Goal: Check status: Check status

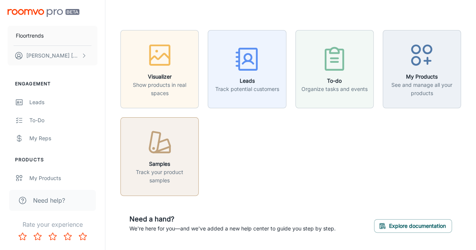
click at [160, 160] on h6 "Samples" at bounding box center [159, 164] width 69 height 8
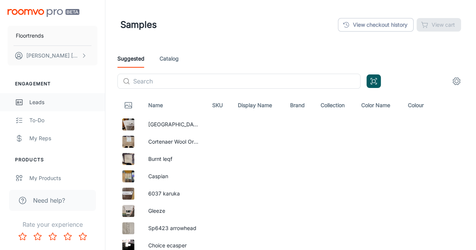
click at [47, 106] on div "Leads" at bounding box center [63, 102] width 68 height 8
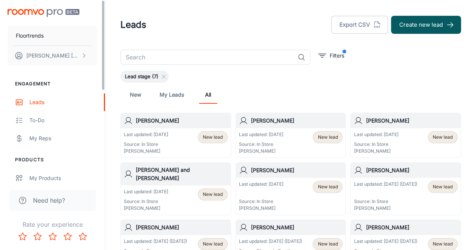
click at [149, 59] on input "text" at bounding box center [208, 57] width 174 height 15
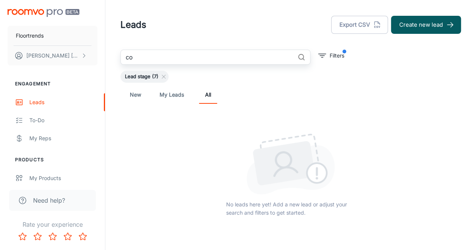
type input "c"
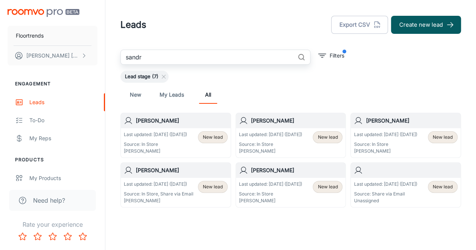
type input "[PERSON_NAME]"
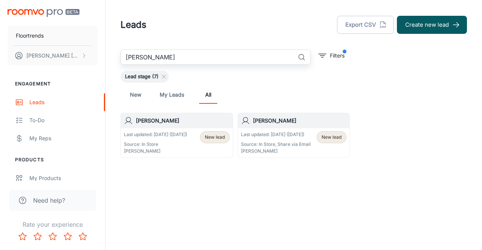
drag, startPoint x: 157, startPoint y: 59, endPoint x: 119, endPoint y: 56, distance: 38.2
click at [120, 56] on div "[PERSON_NAME] ​ Filters Lead stage (7) New My Leads All [PERSON_NAME] Last upda…" at bounding box center [293, 104] width 365 height 108
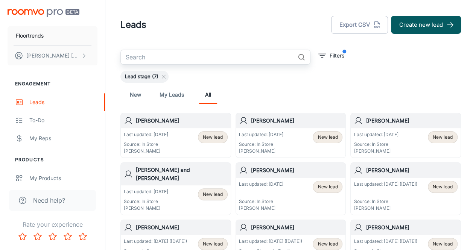
click at [134, 93] on link "New" at bounding box center [136, 95] width 18 height 18
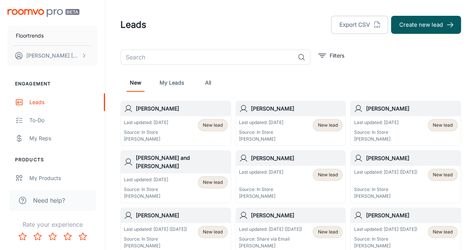
click at [185, 57] on input "text" at bounding box center [208, 57] width 174 height 15
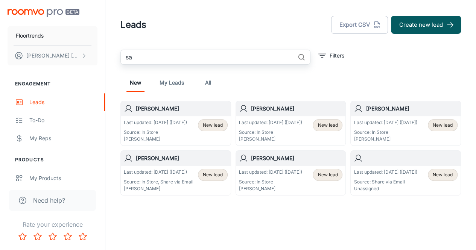
type input "s"
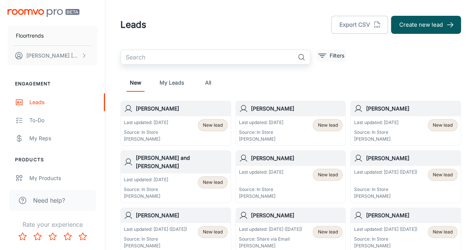
click at [321, 55] on icon "filter" at bounding box center [322, 55] width 9 height 9
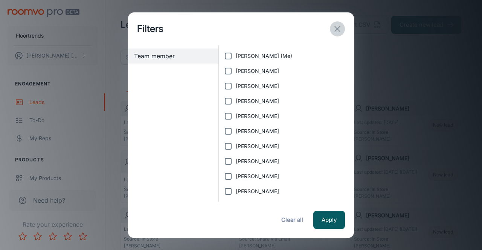
click at [337, 26] on icon "exit" at bounding box center [337, 28] width 9 height 9
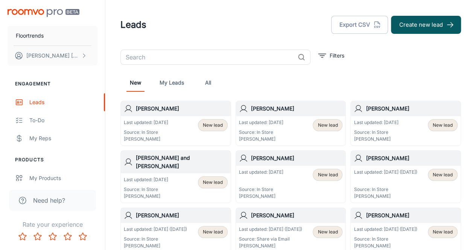
click at [164, 51] on input "text" at bounding box center [208, 57] width 174 height 15
click at [39, 57] on p "[PERSON_NAME]" at bounding box center [52, 56] width 53 height 8
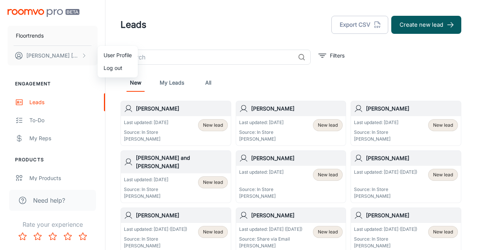
click at [40, 89] on div at bounding box center [241, 125] width 482 height 250
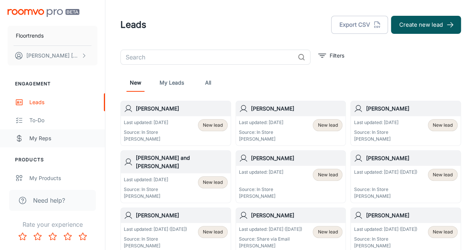
click at [44, 136] on div "My Reps" at bounding box center [63, 138] width 68 height 8
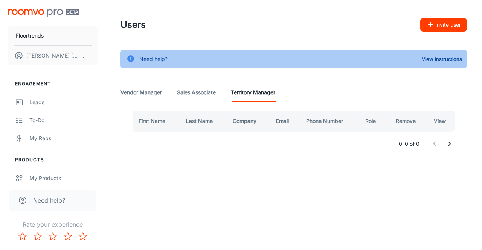
click at [135, 89] on Manager "Vendor Manager" at bounding box center [141, 93] width 41 height 18
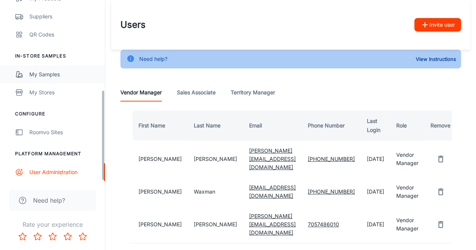
scroll to position [38, 0]
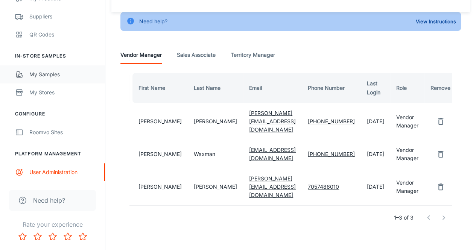
click at [89, 76] on div "My Samples" at bounding box center [63, 74] width 68 height 8
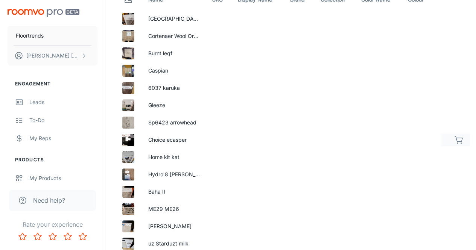
scroll to position [113, 0]
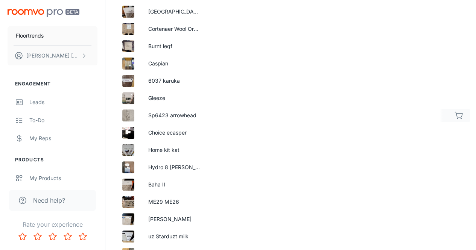
click at [174, 113] on td "Sp6423 arrowhead" at bounding box center [174, 115] width 64 height 17
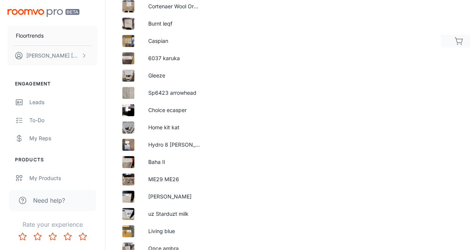
scroll to position [0, 0]
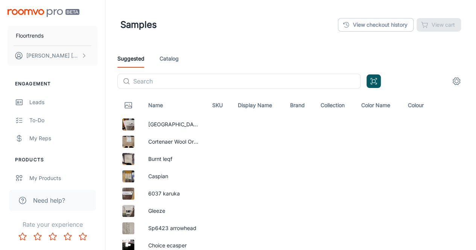
click at [169, 60] on link "Catalog" at bounding box center [169, 59] width 19 height 18
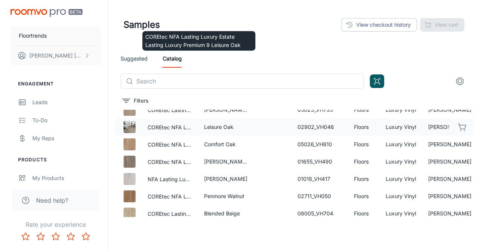
scroll to position [151, 0]
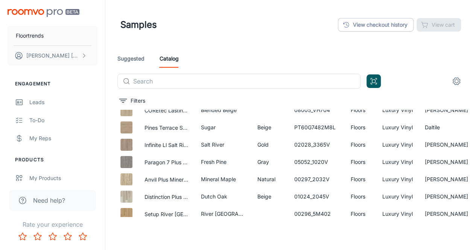
click at [125, 57] on link "Suggested" at bounding box center [131, 59] width 27 height 18
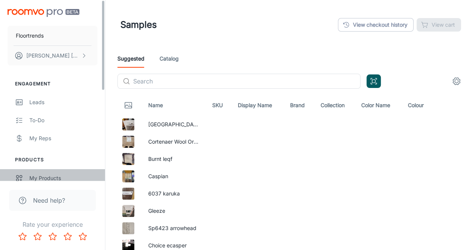
click at [46, 179] on div "My Products" at bounding box center [63, 178] width 68 height 8
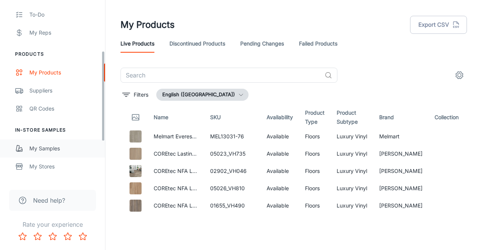
scroll to position [113, 0]
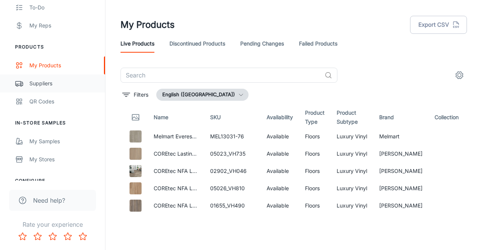
click at [36, 76] on link "Suppliers" at bounding box center [52, 84] width 105 height 18
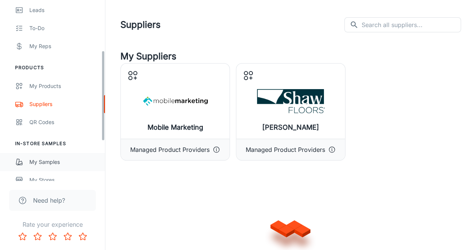
scroll to position [113, 0]
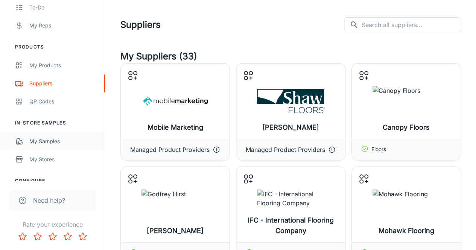
click at [78, 143] on div "My Samples" at bounding box center [63, 141] width 68 height 8
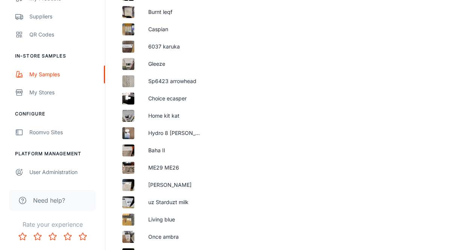
scroll to position [151, 0]
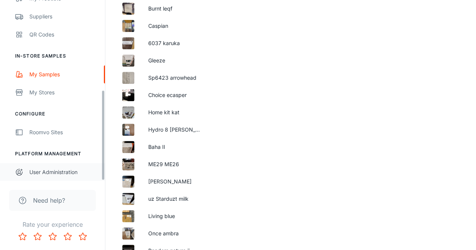
click at [50, 179] on link "User Administration" at bounding box center [52, 172] width 105 height 18
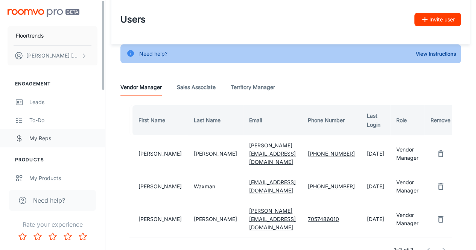
scroll to position [2, 0]
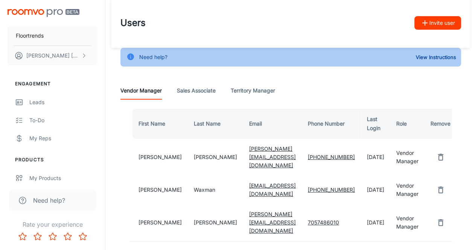
click at [35, 12] on img "scrollable content" at bounding box center [44, 13] width 72 height 8
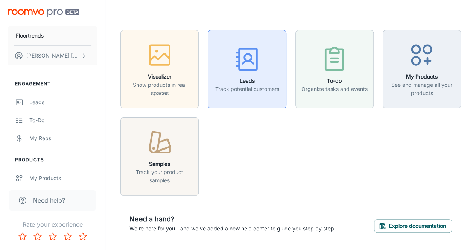
click at [249, 79] on h6 "Leads" at bounding box center [247, 81] width 64 height 8
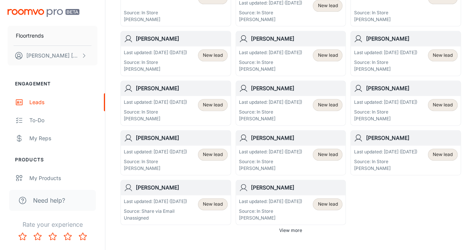
scroll to position [467, 0]
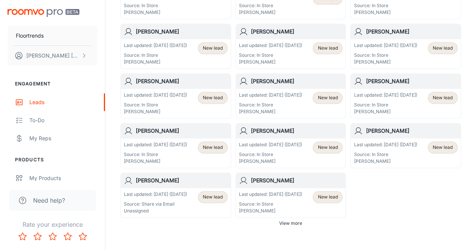
click at [287, 220] on span "View more" at bounding box center [290, 223] width 23 height 7
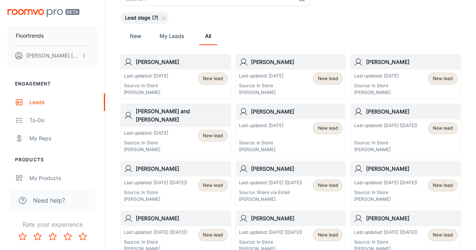
scroll to position [0, 0]
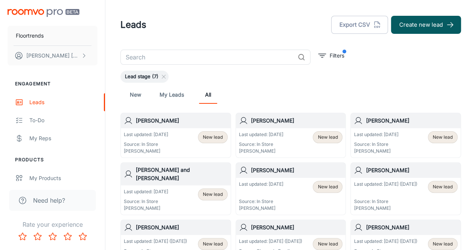
click at [139, 79] on span "Lead stage (7)" at bounding box center [142, 77] width 43 height 8
click at [146, 75] on span "Lead stage (7)" at bounding box center [142, 77] width 43 height 8
click at [315, 55] on div "​ Filters" at bounding box center [234, 57] width 226 height 15
click at [323, 55] on icon "filter" at bounding box center [322, 55] width 9 height 9
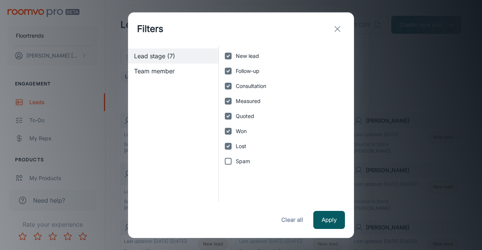
click at [226, 148] on input "Lost" at bounding box center [228, 146] width 15 height 15
checkbox input "false"
click at [228, 134] on input "Won" at bounding box center [228, 131] width 15 height 15
checkbox input "false"
click at [227, 118] on input "Quoted" at bounding box center [228, 116] width 15 height 15
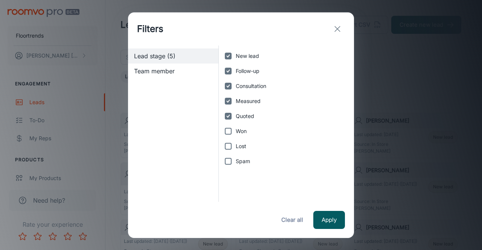
checkbox input "false"
click at [226, 102] on input "Measured" at bounding box center [228, 101] width 15 height 15
checkbox input "false"
click at [228, 85] on input "Consultation" at bounding box center [228, 86] width 15 height 15
checkbox input "false"
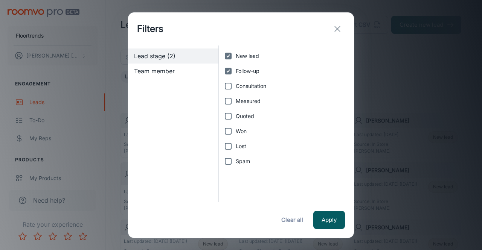
click at [228, 70] on input "Follow-up" at bounding box center [228, 71] width 15 height 15
checkbox input "false"
click at [331, 222] on button "Apply" at bounding box center [329, 220] width 32 height 18
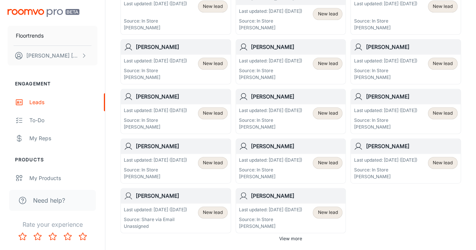
scroll to position [467, 0]
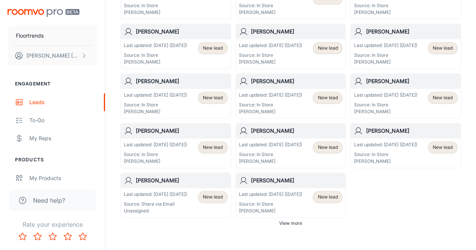
click at [297, 220] on span "View more" at bounding box center [290, 223] width 23 height 7
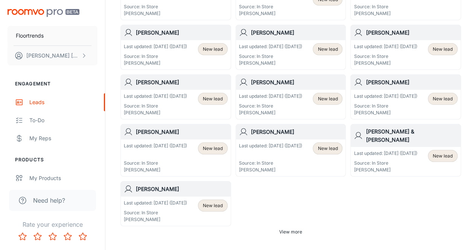
scroll to position [1032, 0]
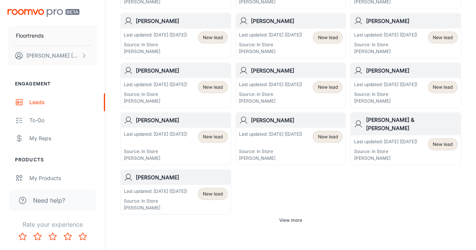
click at [298, 217] on span "View more" at bounding box center [290, 220] width 23 height 7
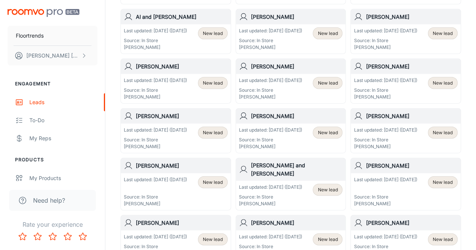
scroll to position [0, 0]
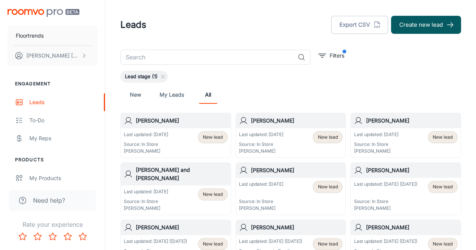
click at [238, 60] on input "text" at bounding box center [208, 57] width 174 height 15
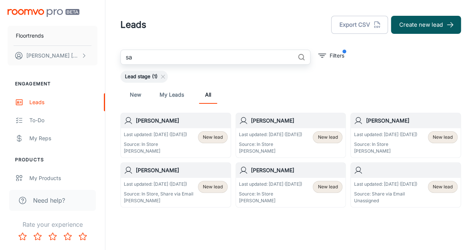
type input "s"
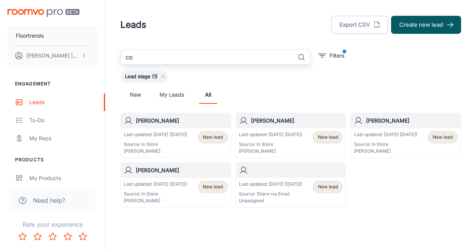
type input "c"
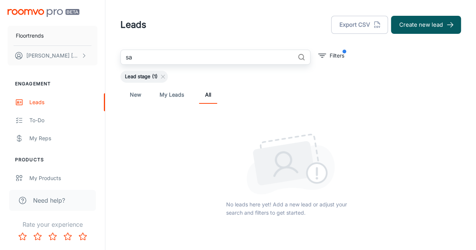
type input "s"
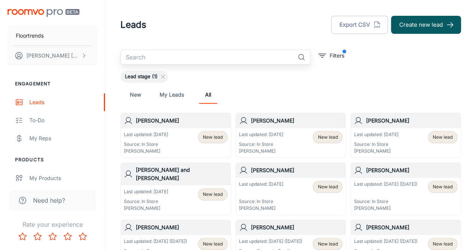
click at [163, 76] on icon at bounding box center [163, 77] width 6 height 6
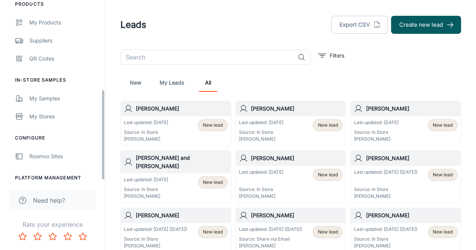
scroll to position [180, 0]
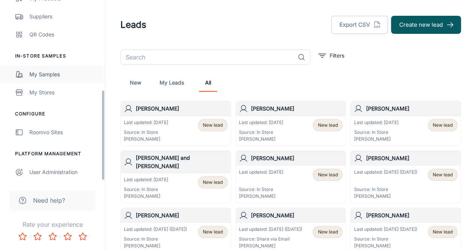
click at [62, 75] on div "My Samples" at bounding box center [63, 74] width 68 height 8
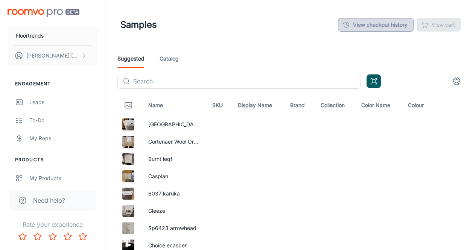
click at [386, 25] on link "View checkout history" at bounding box center [376, 25] width 76 height 14
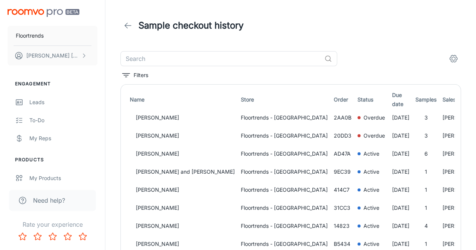
click at [389, 101] on th "Due date" at bounding box center [400, 100] width 23 height 18
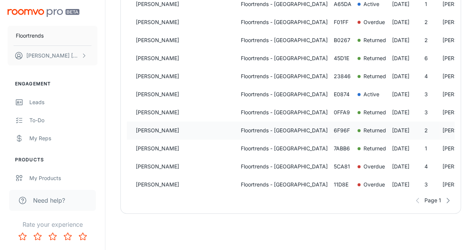
scroll to position [477, 0]
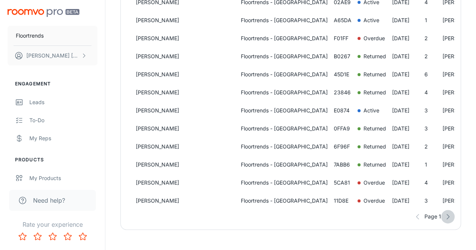
click at [450, 221] on icon "button" at bounding box center [448, 217] width 8 height 8
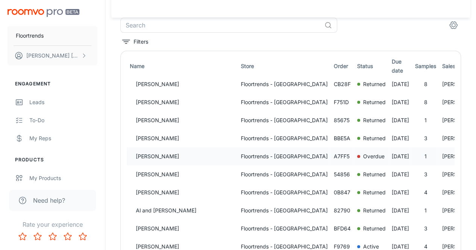
scroll to position [0, 0]
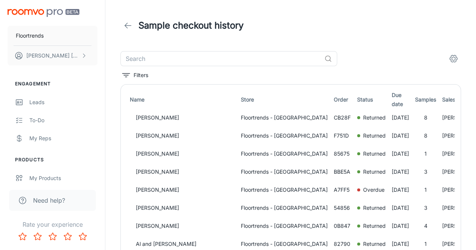
click at [454, 62] on icon "columns" at bounding box center [453, 58] width 9 height 9
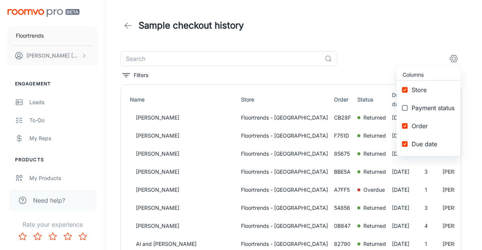
click at [456, 60] on div at bounding box center [241, 125] width 482 height 250
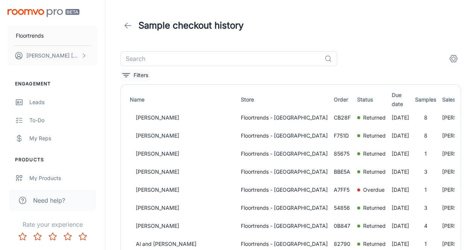
click at [125, 71] on icon "filter" at bounding box center [126, 75] width 9 height 9
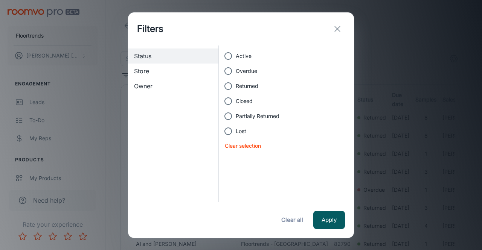
click at [231, 57] on input "Active" at bounding box center [228, 56] width 15 height 15
radio input "true"
click at [326, 221] on button "Apply" at bounding box center [329, 220] width 32 height 18
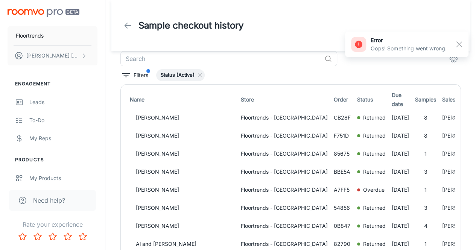
scroll to position [75, 0]
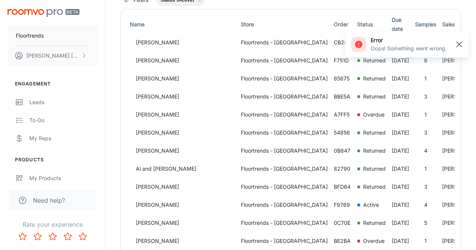
click at [457, 46] on rect "button" at bounding box center [459, 44] width 9 height 9
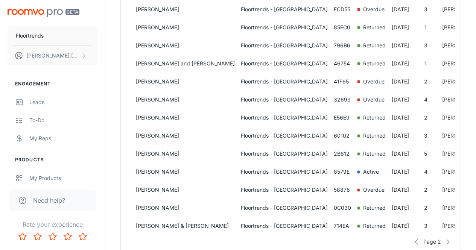
scroll to position [490, 0]
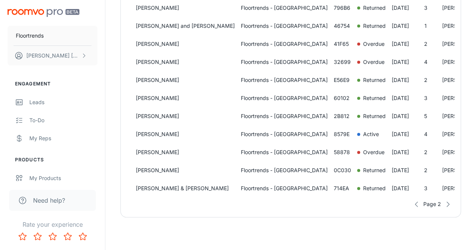
drag, startPoint x: 443, startPoint y: 129, endPoint x: 230, endPoint y: 206, distance: 226.4
click at [230, 206] on div "Page 2" at bounding box center [291, 205] width 328 height 14
click at [417, 207] on polyline "button" at bounding box center [416, 204] width 2 height 5
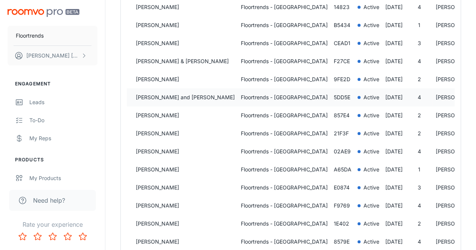
scroll to position [262, 0]
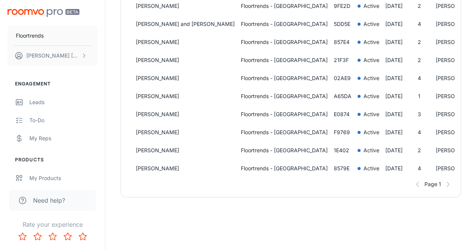
click at [449, 186] on div "Page 1" at bounding box center [291, 185] width 328 height 14
click at [417, 186] on div "Page 1" at bounding box center [291, 185] width 328 height 14
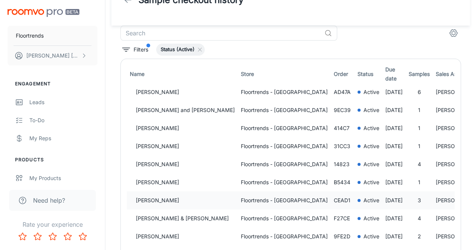
scroll to position [0, 0]
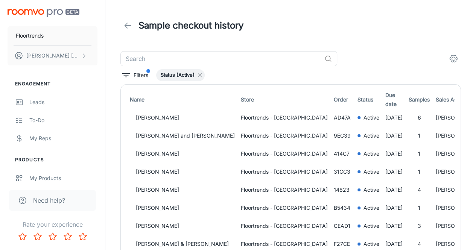
click at [199, 76] on icon at bounding box center [200, 75] width 6 height 6
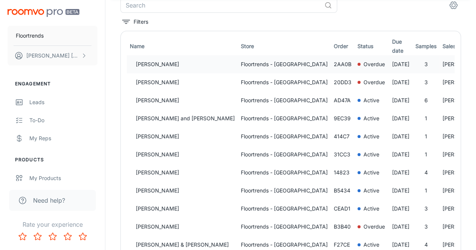
scroll to position [75, 0]
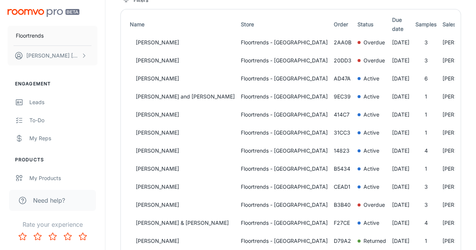
drag, startPoint x: 446, startPoint y: 122, endPoint x: 461, endPoint y: 46, distance: 77.3
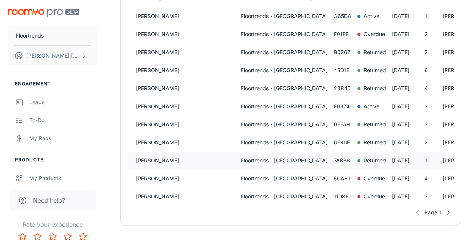
scroll to position [515, 0]
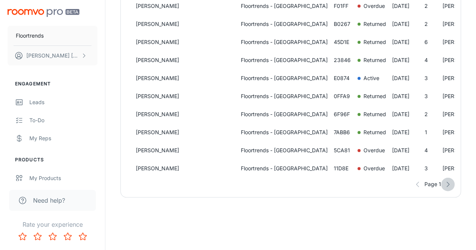
click at [449, 188] on icon "button" at bounding box center [448, 185] width 8 height 8
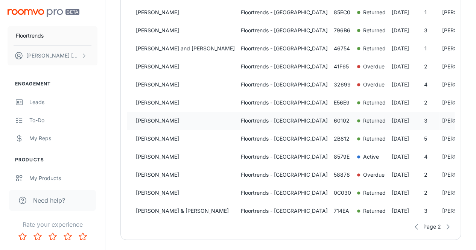
scroll to position [477, 0]
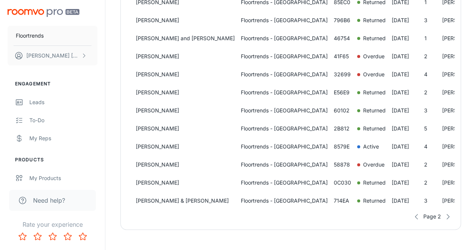
click at [447, 221] on icon "button" at bounding box center [448, 217] width 8 height 8
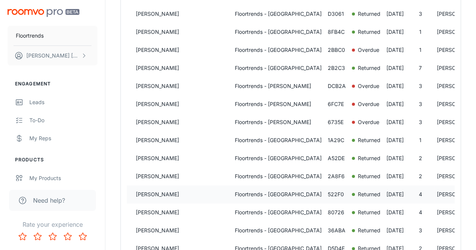
scroll to position [515, 0]
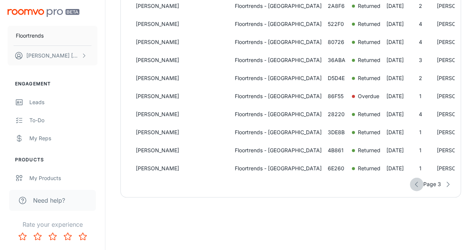
click at [416, 186] on icon "button" at bounding box center [417, 185] width 8 height 8
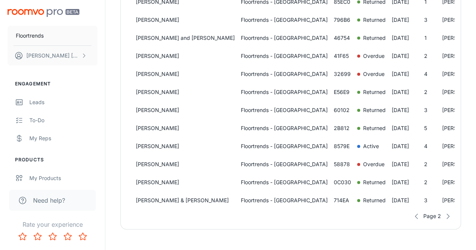
scroll to position [490, 0]
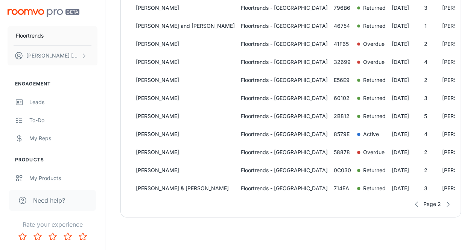
drag, startPoint x: 259, startPoint y: 182, endPoint x: 174, endPoint y: 229, distance: 97.5
